Goal: Book appointment/travel/reservation

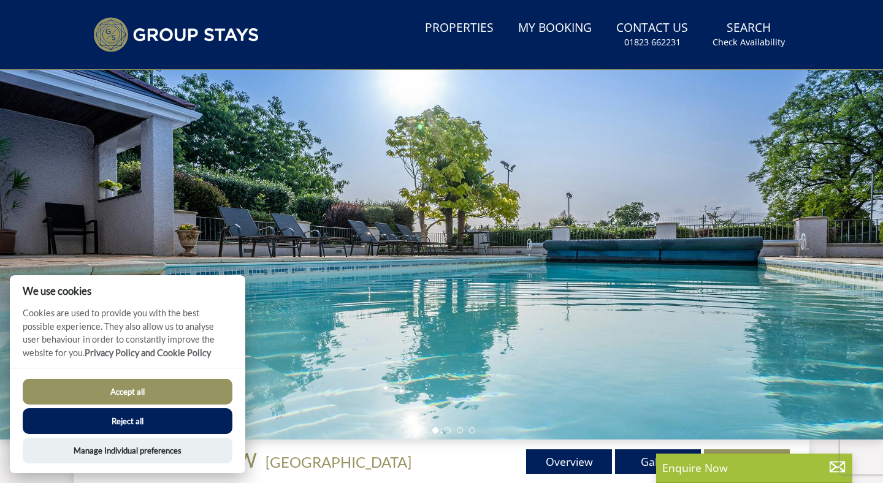
scroll to position [199, 0]
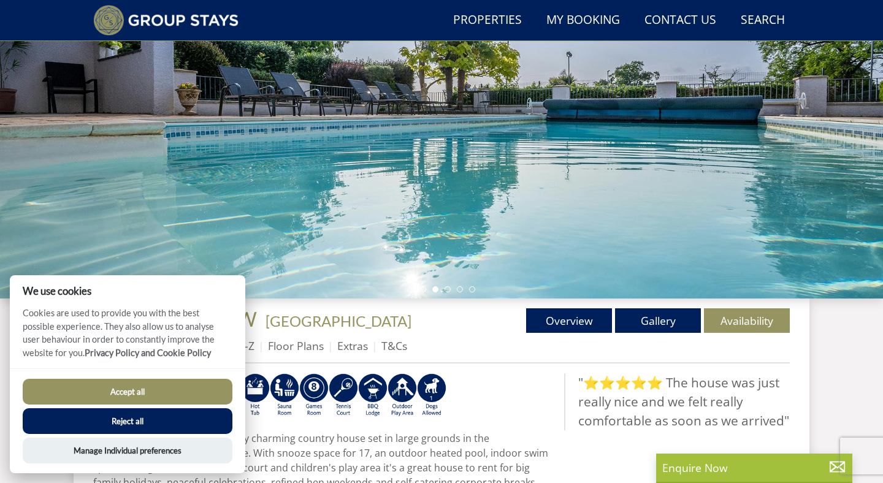
click at [185, 391] on button "Accept all" at bounding box center [128, 392] width 210 height 26
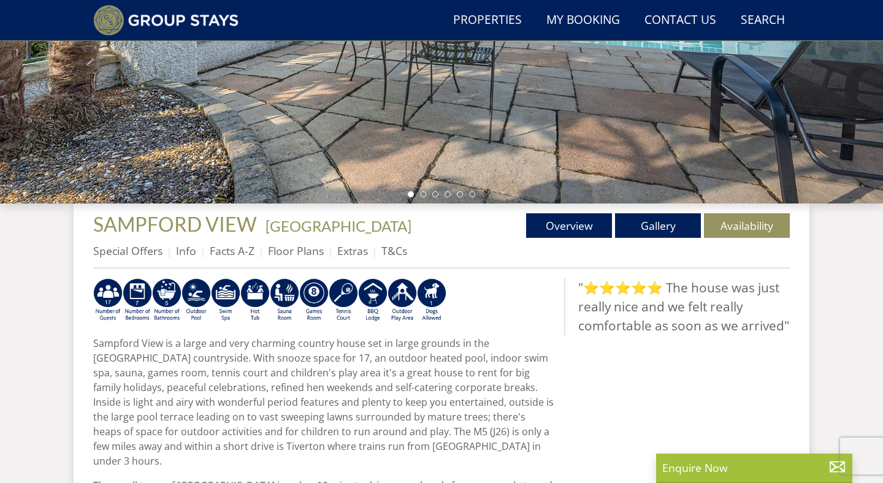
scroll to position [280, 0]
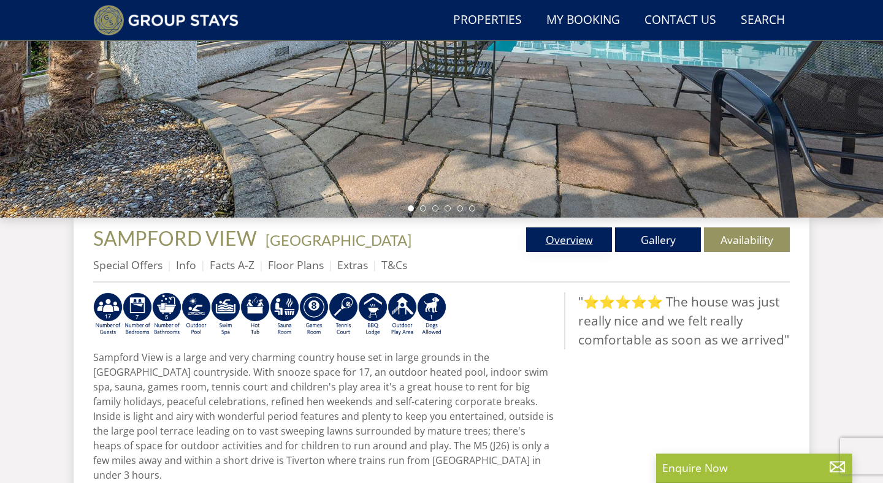
click at [586, 246] on link "Overview" at bounding box center [569, 240] width 86 height 25
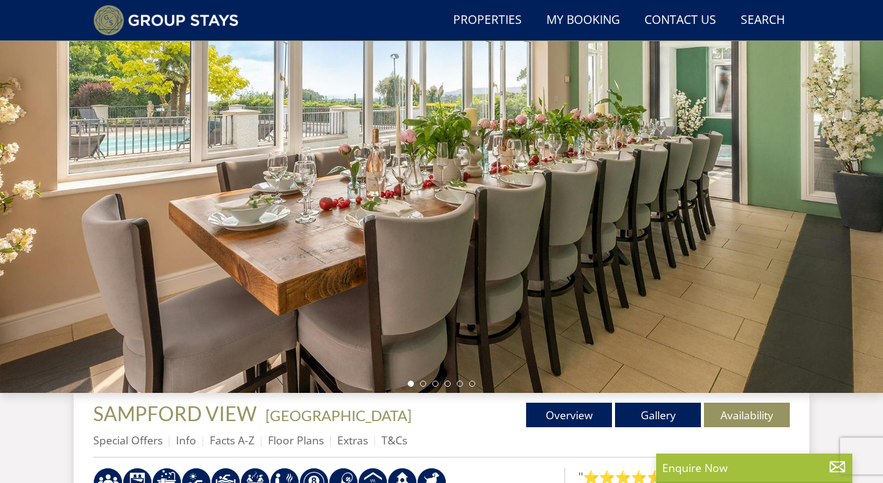
scroll to position [75, 0]
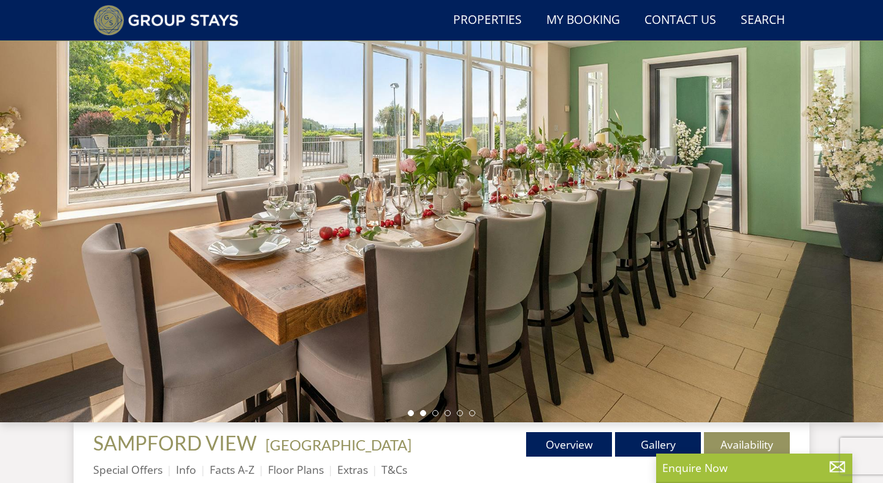
click at [426, 412] on li at bounding box center [423, 413] width 6 height 6
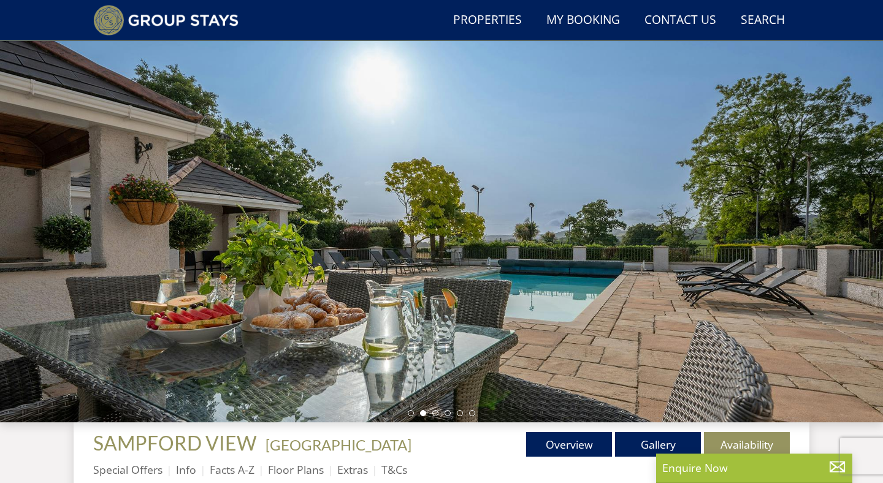
click at [443, 416] on ul at bounding box center [441, 413] width 67 height 6
click at [438, 413] on li at bounding box center [435, 413] width 6 height 6
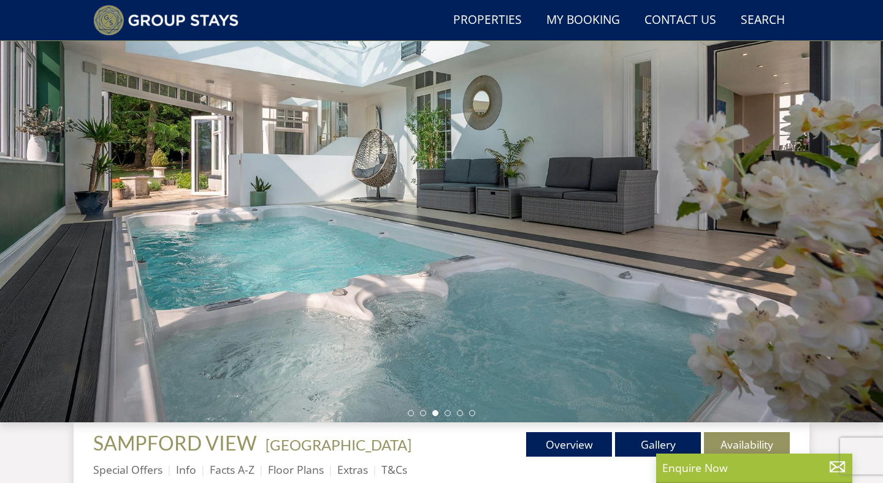
click at [451, 416] on div at bounding box center [441, 207] width 883 height 429
click at [446, 412] on li at bounding box center [448, 413] width 6 height 6
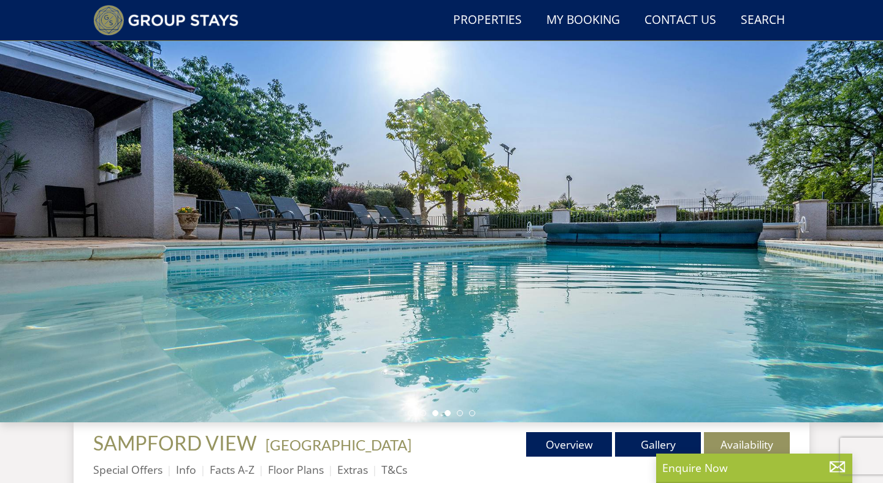
click at [438, 412] on li at bounding box center [435, 413] width 6 height 6
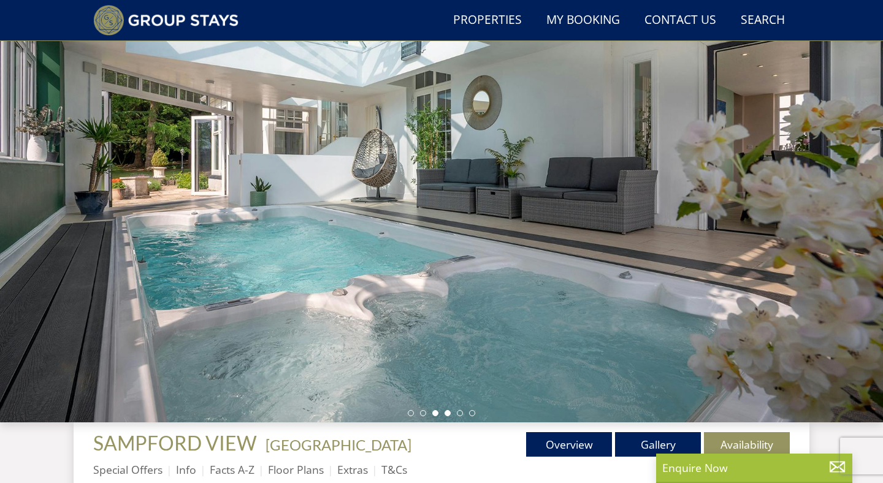
click at [445, 413] on li at bounding box center [448, 413] width 6 height 6
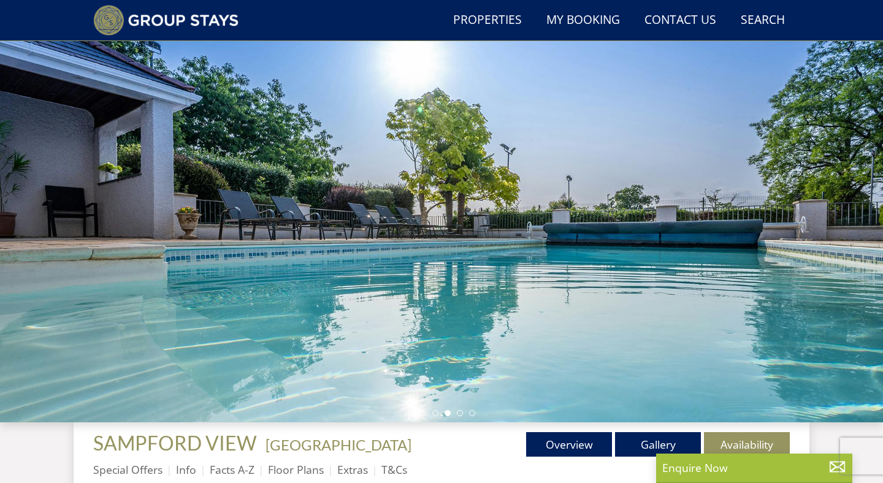
click at [440, 413] on ul at bounding box center [441, 413] width 67 height 6
click at [433, 415] on li at bounding box center [435, 413] width 6 height 6
click at [432, 411] on ul at bounding box center [441, 413] width 67 height 6
click at [439, 412] on ul at bounding box center [441, 413] width 67 height 6
click at [434, 412] on li at bounding box center [435, 413] width 6 height 6
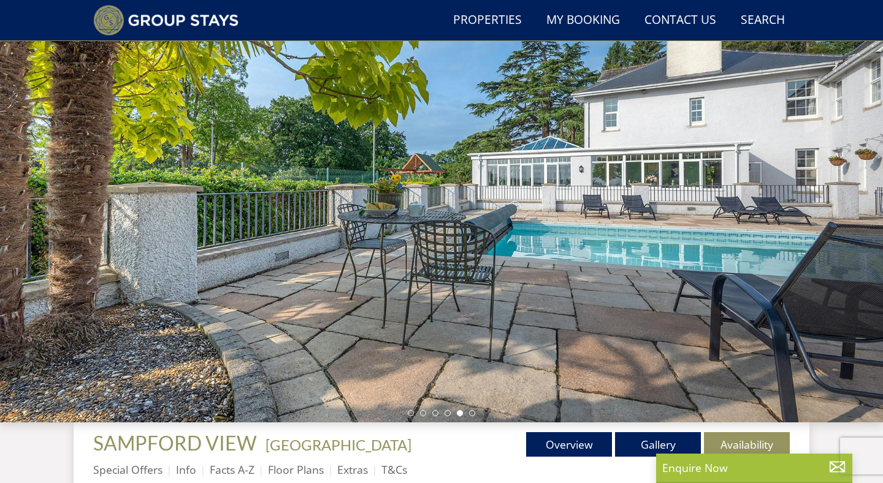
click at [438, 415] on ul at bounding box center [441, 413] width 67 height 6
click at [435, 414] on li at bounding box center [435, 413] width 6 height 6
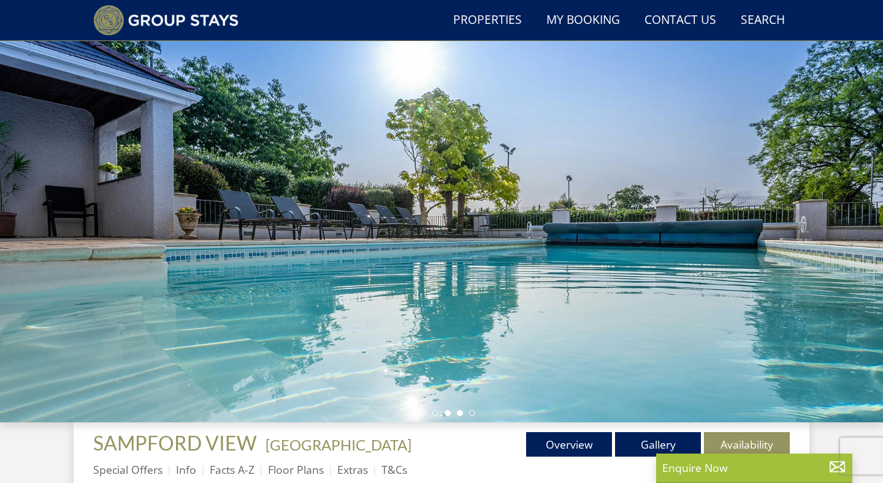
click at [461, 411] on li at bounding box center [460, 413] width 6 height 6
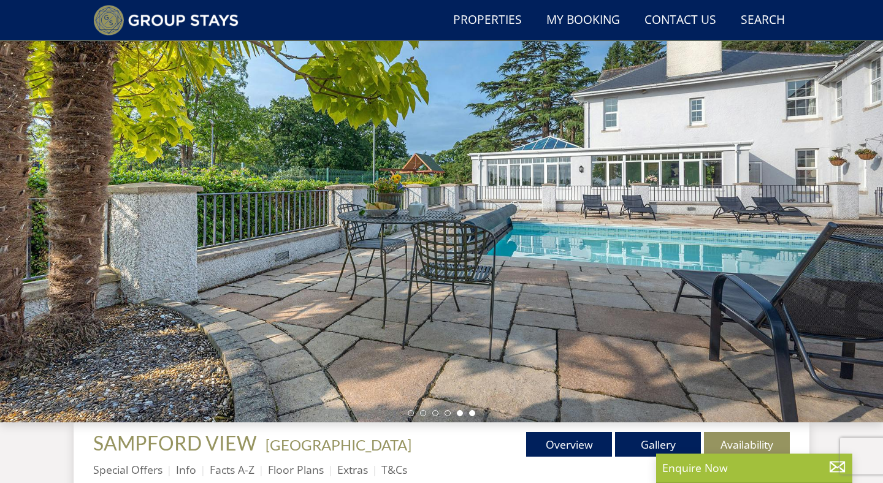
click at [473, 413] on li at bounding box center [472, 413] width 6 height 6
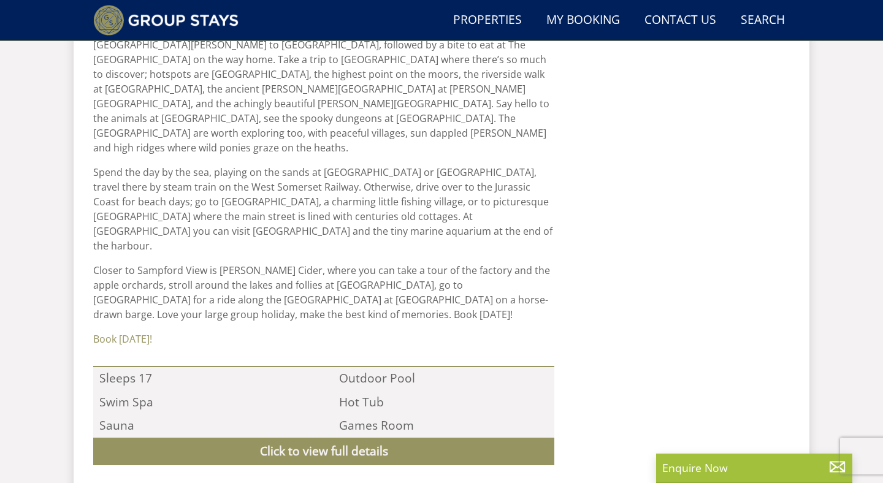
scroll to position [905, 0]
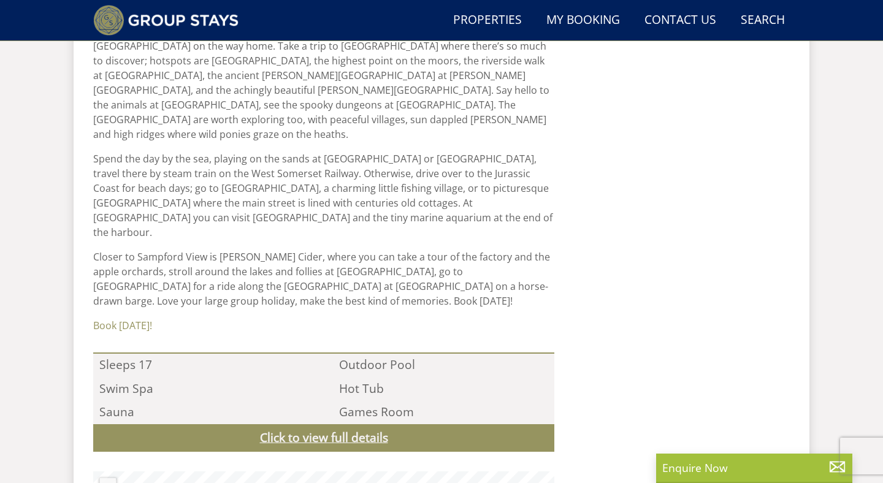
click at [407, 424] on link "Click to view full details" at bounding box center [323, 438] width 461 height 28
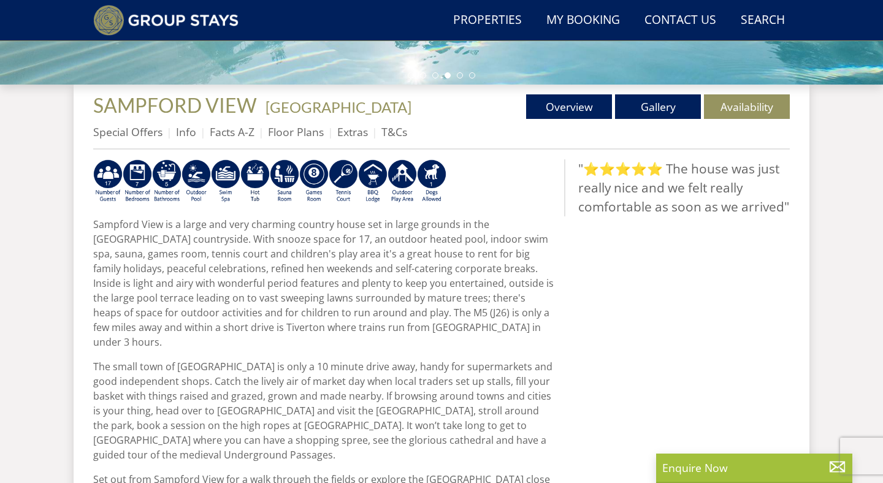
scroll to position [402, 0]
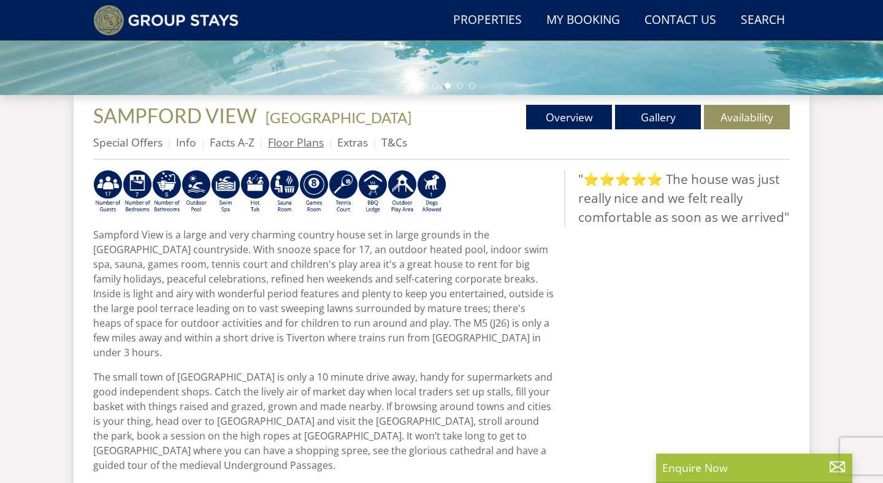
click at [319, 144] on link "Floor Plans" at bounding box center [296, 142] width 56 height 15
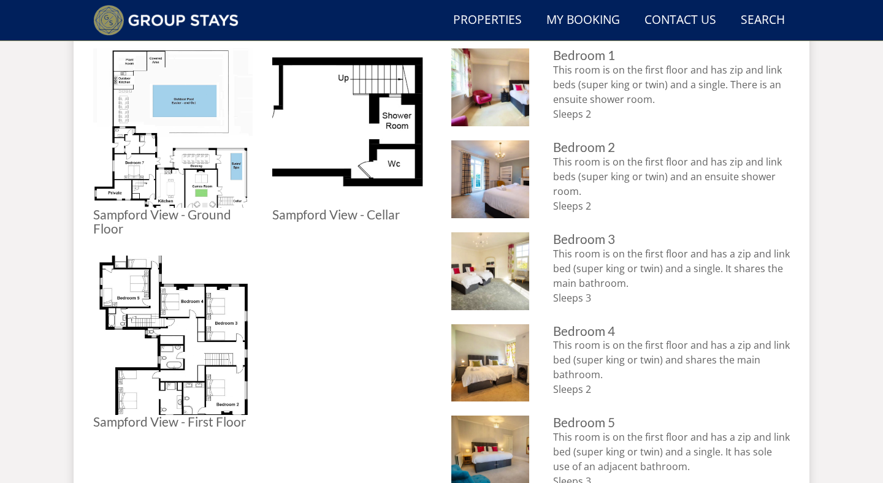
scroll to position [573, 0]
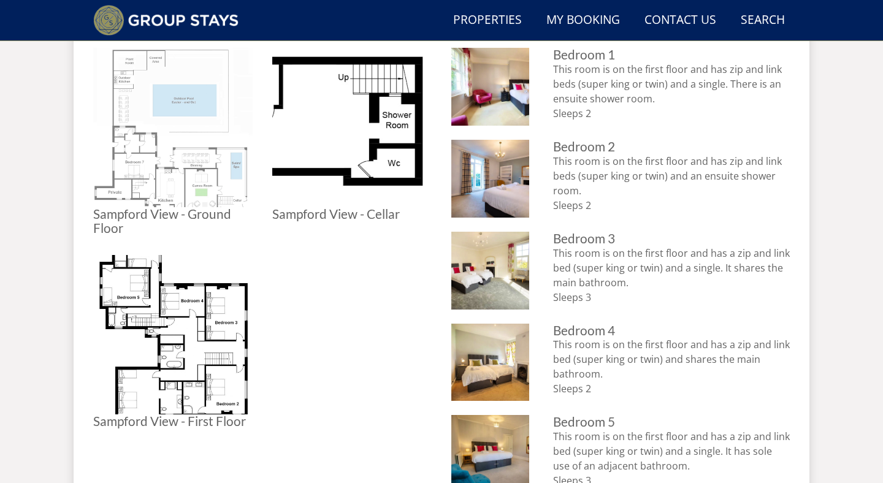
click at [162, 81] on img at bounding box center [172, 127] width 159 height 159
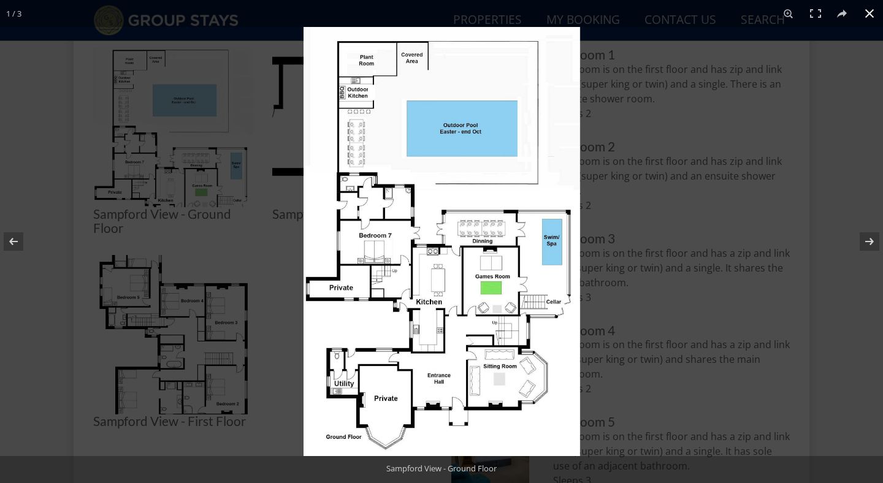
click at [681, 339] on div at bounding box center [745, 268] width 883 height 483
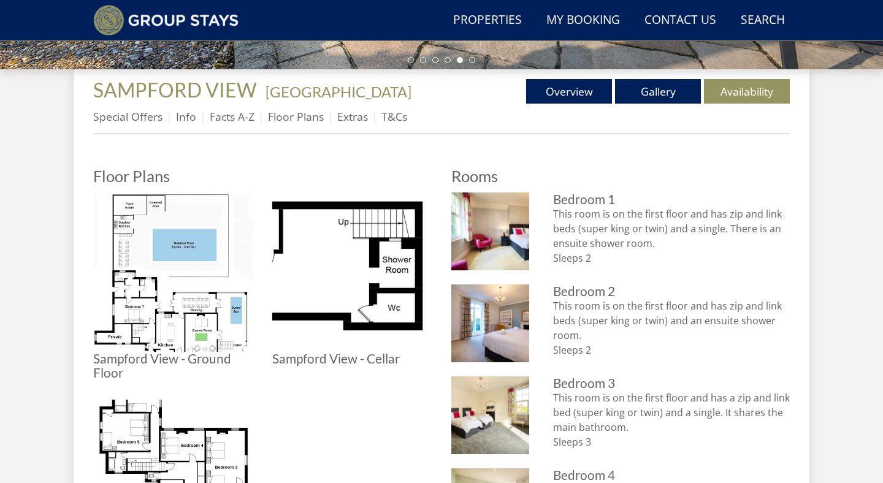
scroll to position [423, 0]
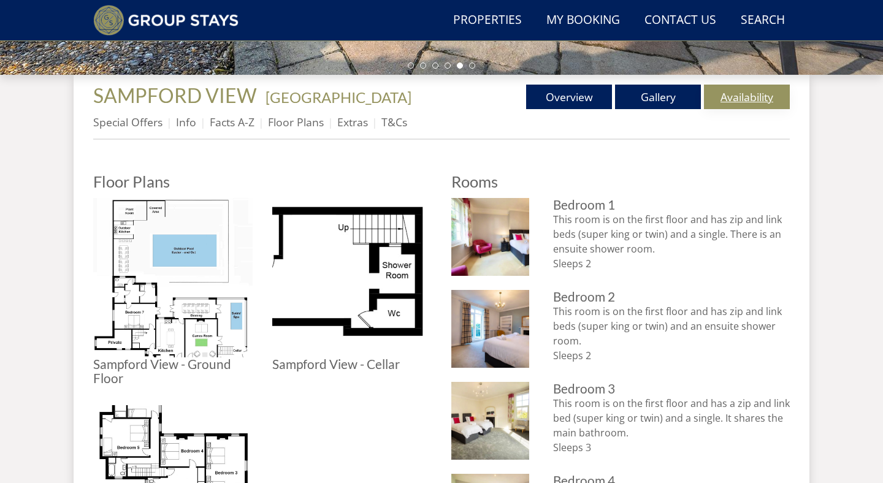
click at [732, 104] on link "Availability" at bounding box center [747, 97] width 86 height 25
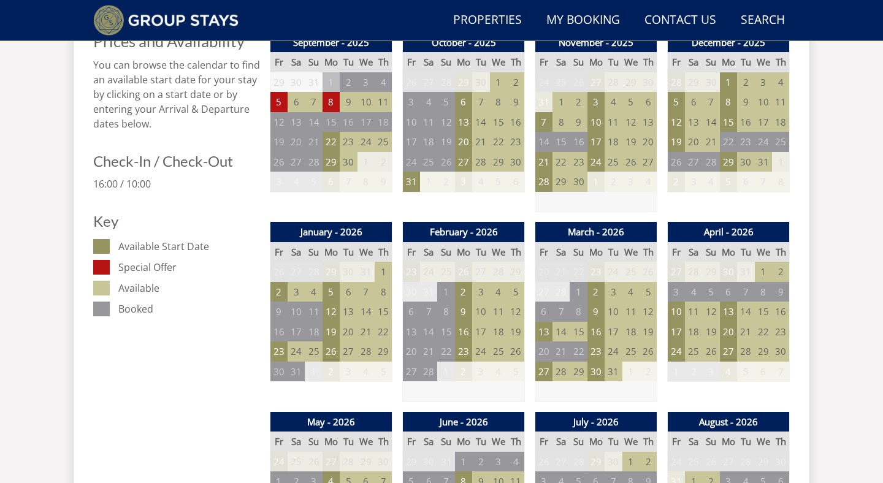
scroll to position [527, 0]
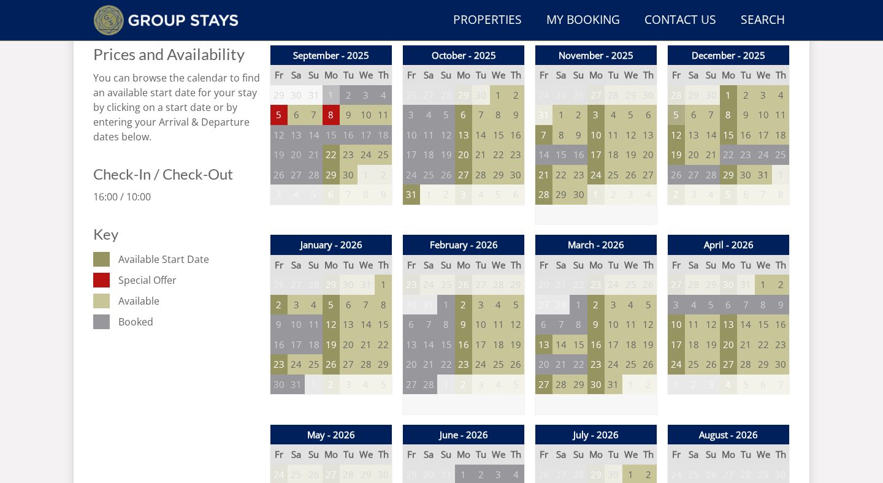
click at [675, 113] on td "5" at bounding box center [676, 115] width 17 height 20
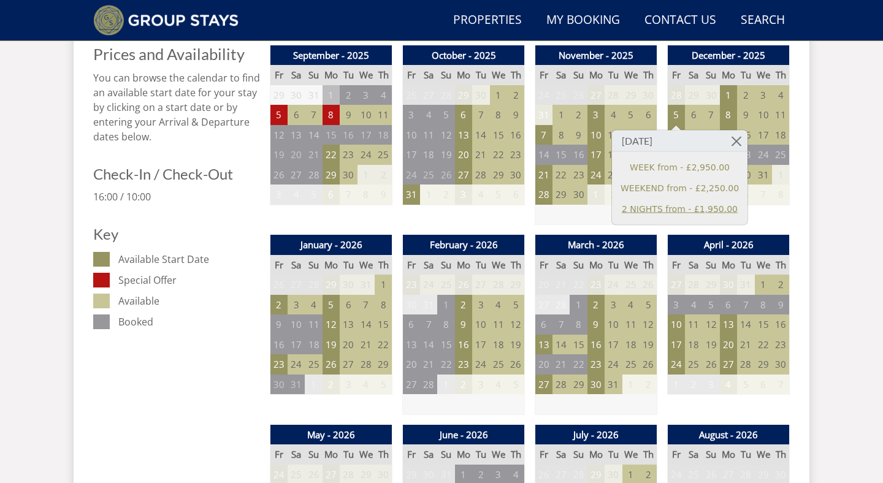
click at [673, 205] on link "2 NIGHTS from - £1,950.00" at bounding box center [680, 208] width 118 height 13
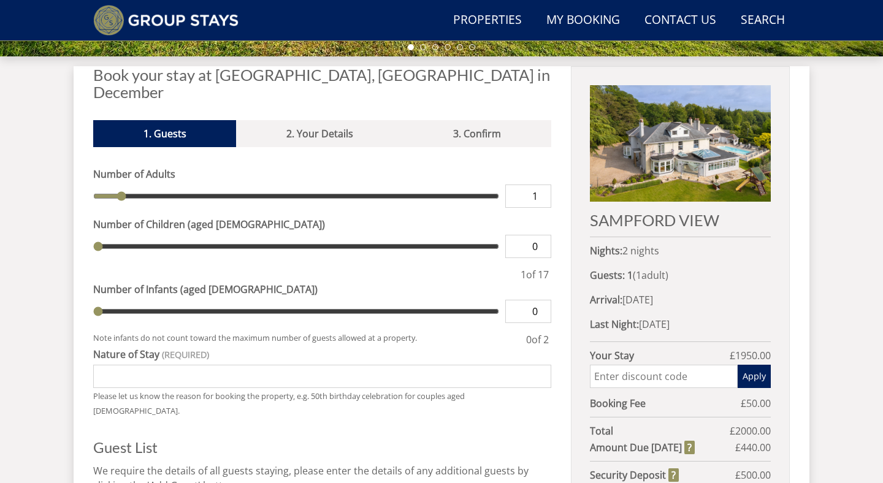
scroll to position [445, 0]
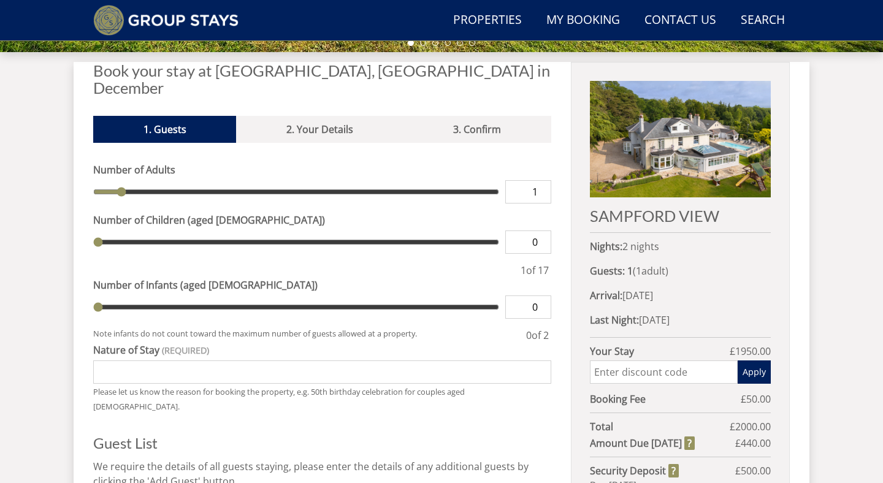
click at [117, 180] on input "range" at bounding box center [296, 191] width 406 height 23
type input "2"
type input "3"
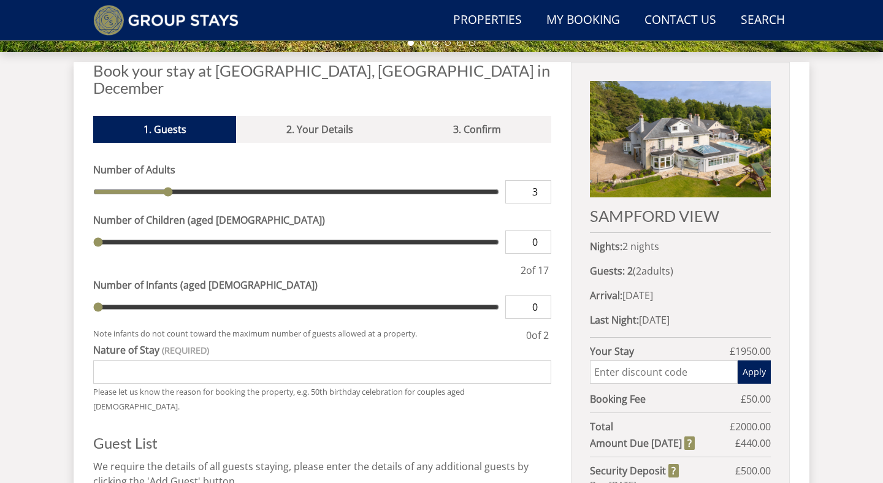
type input "4"
type input "6"
type input "9"
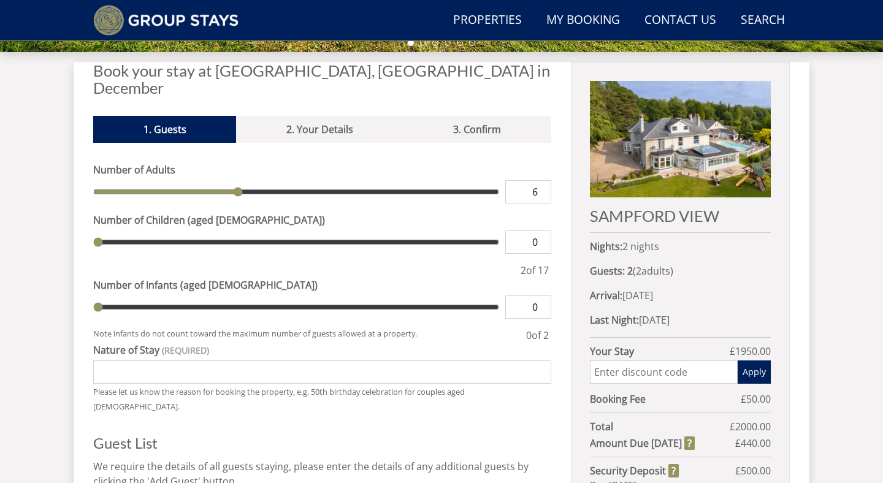
type input "9"
type input "11"
type input "13"
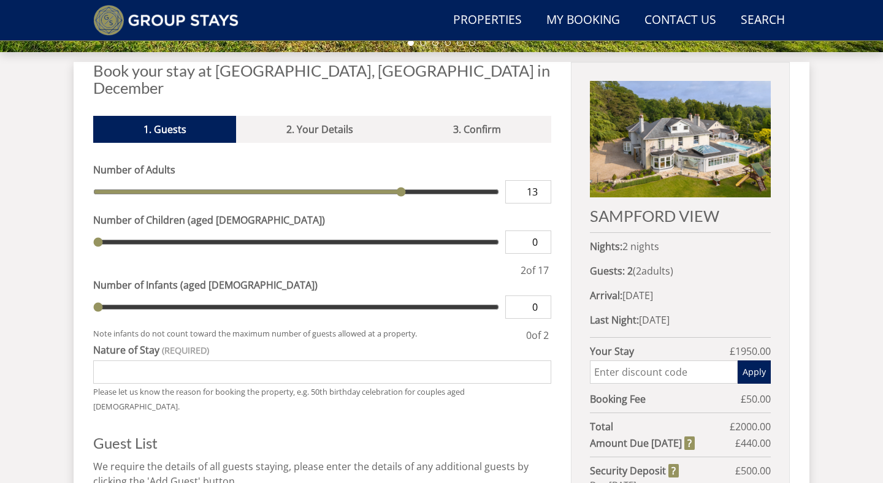
type input "14"
type input "15"
type input "16"
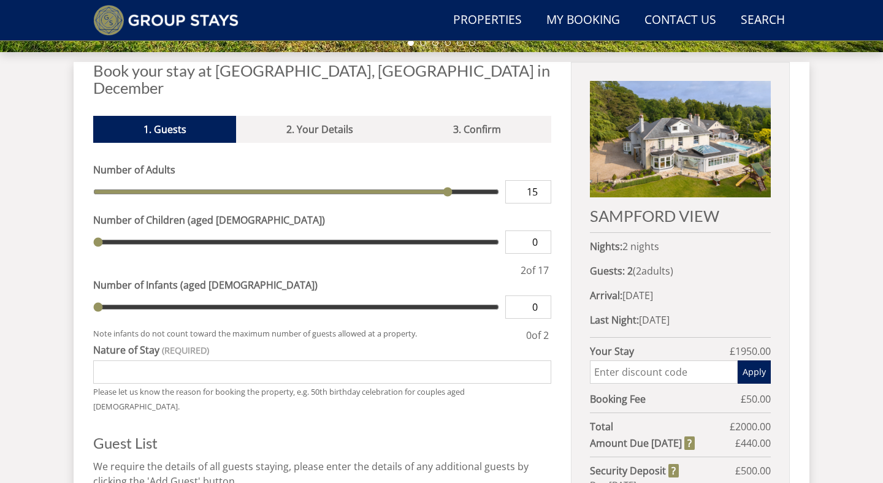
type input "16"
type input "17"
drag, startPoint x: 120, startPoint y: 172, endPoint x: 527, endPoint y: 183, distance: 407.4
type input "17"
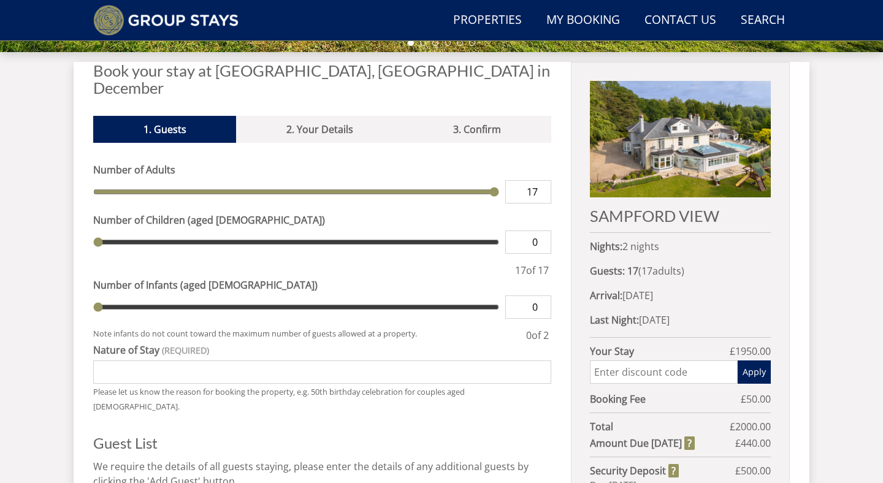
click at [499, 183] on input "range" at bounding box center [296, 191] width 406 height 23
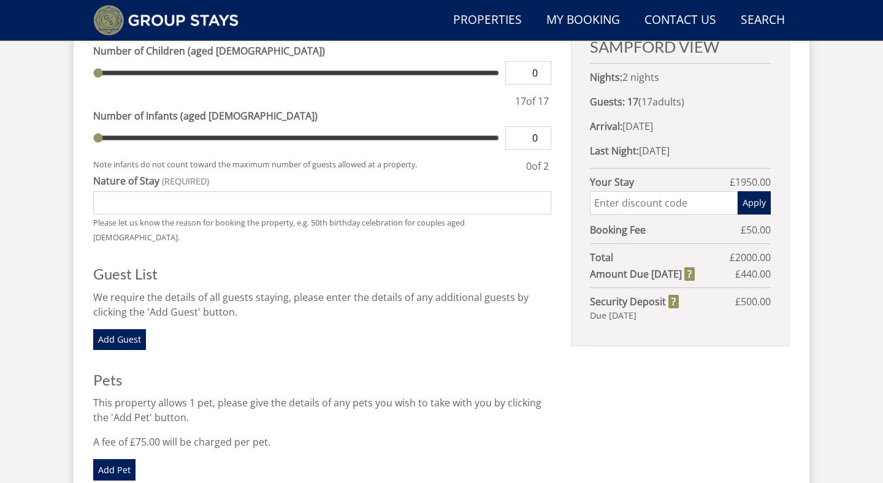
scroll to position [619, 0]
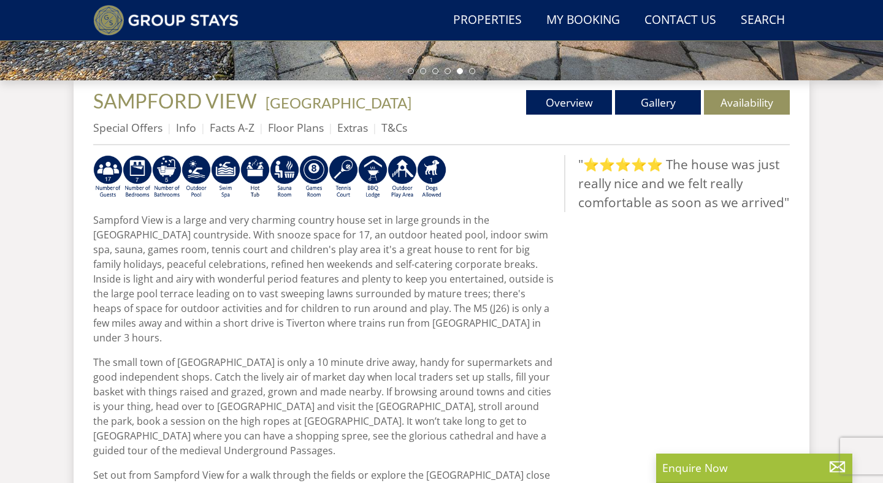
scroll to position [421, 0]
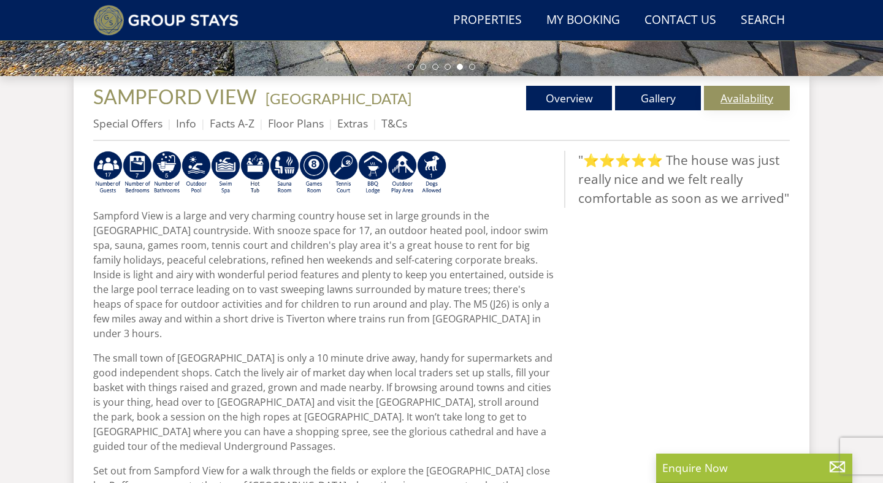
click at [730, 101] on link "Availability" at bounding box center [747, 98] width 86 height 25
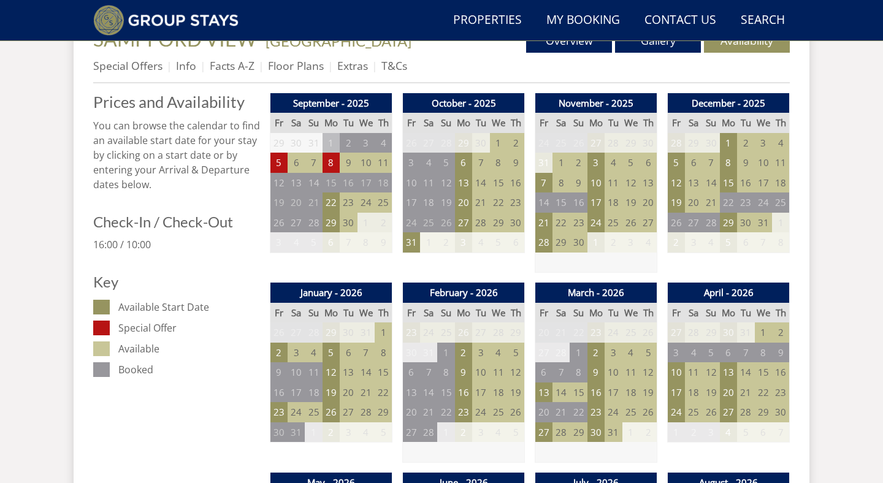
scroll to position [478, 0]
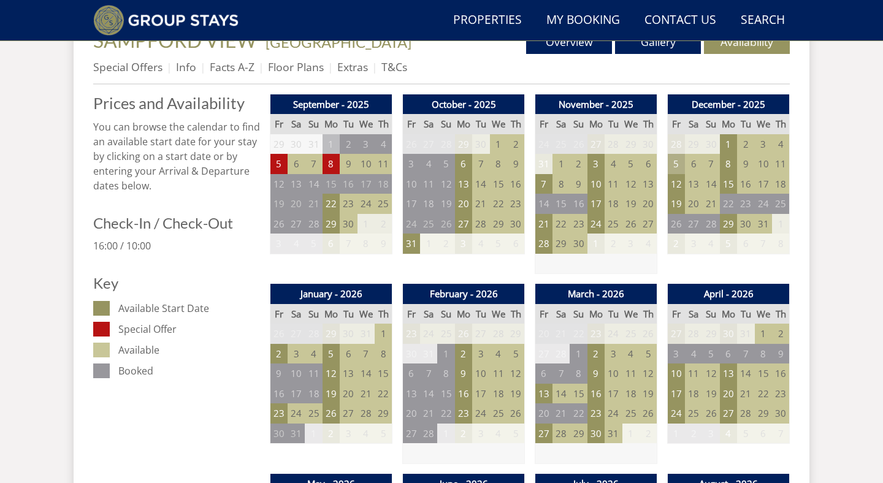
click at [677, 161] on td "5" at bounding box center [676, 164] width 17 height 20
